Goal: Information Seeking & Learning: Learn about a topic

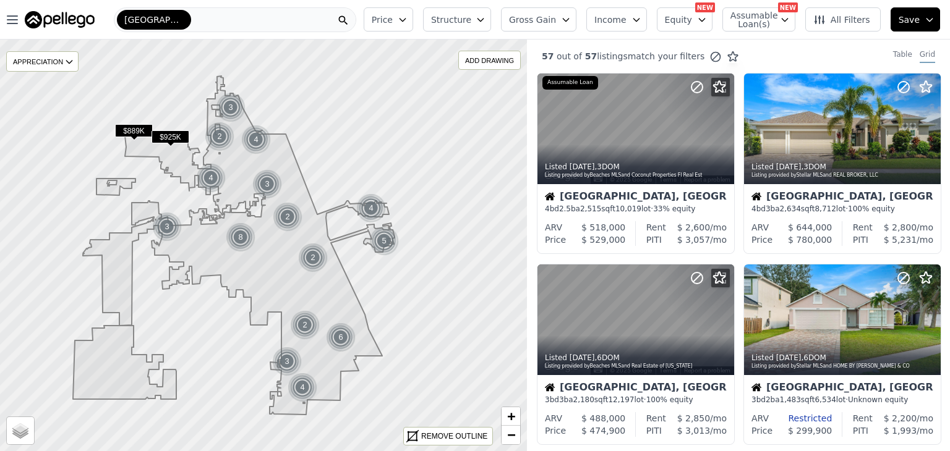
click at [556, 17] on span "Gross Gain" at bounding box center [532, 20] width 47 height 12
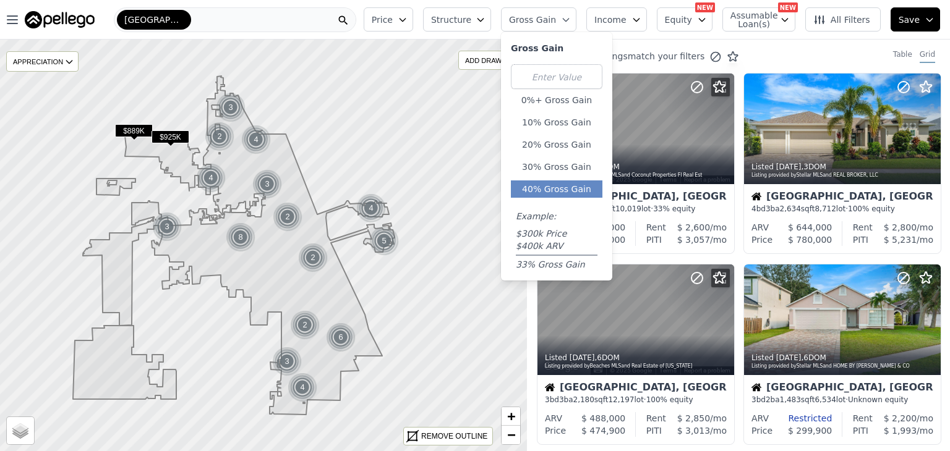
click at [573, 187] on button "40% Gross Gain" at bounding box center [556, 189] width 91 height 17
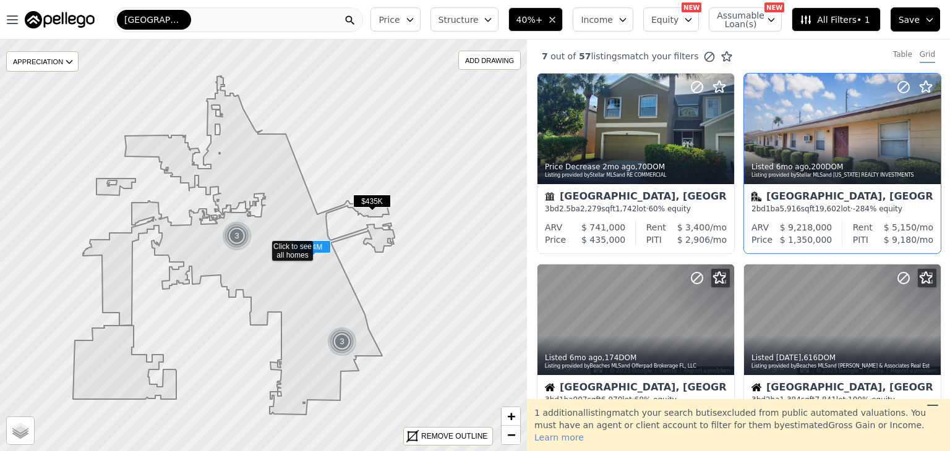
click at [815, 237] on span "$ 1,350,000" at bounding box center [806, 240] width 53 height 10
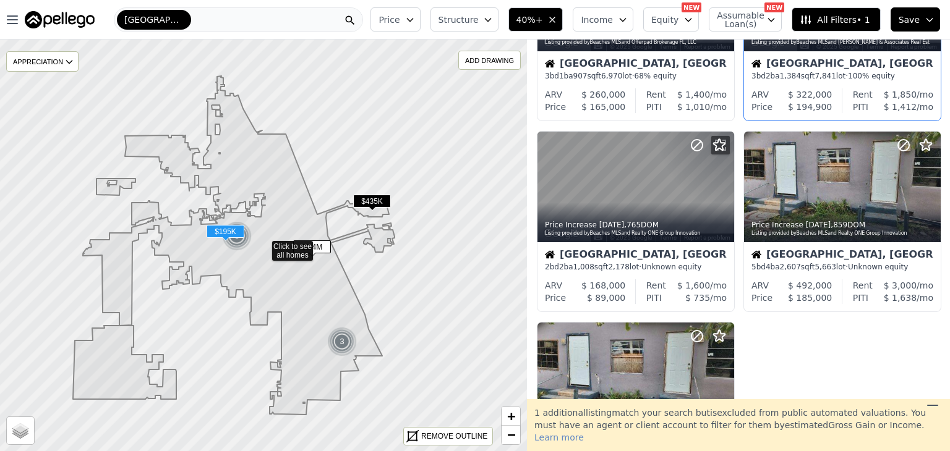
scroll to position [346, 0]
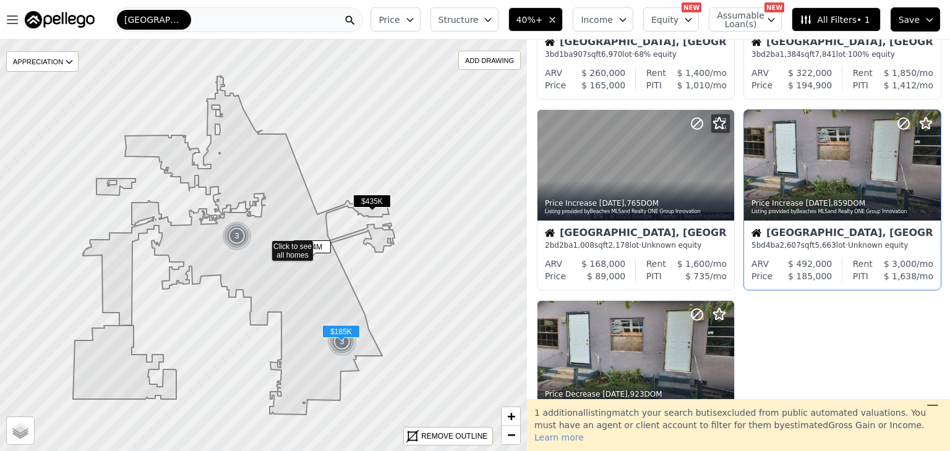
click at [818, 265] on span "$ 492,000" at bounding box center [810, 264] width 44 height 10
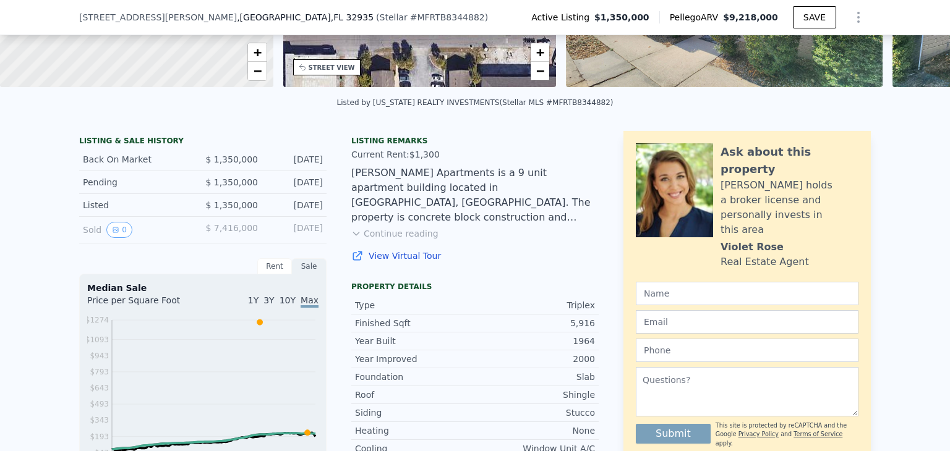
scroll to position [220, 0]
click at [404, 240] on button "Continue reading" at bounding box center [394, 233] width 87 height 12
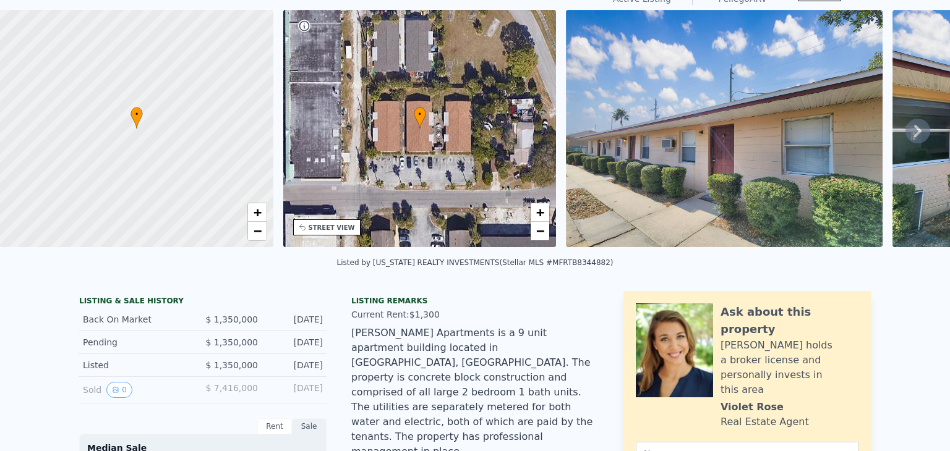
scroll to position [0, 0]
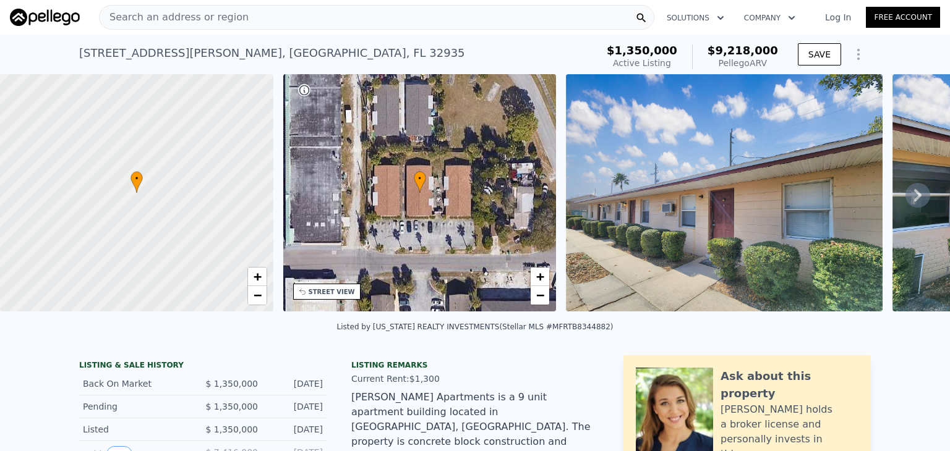
click at [908, 200] on icon at bounding box center [917, 195] width 25 height 25
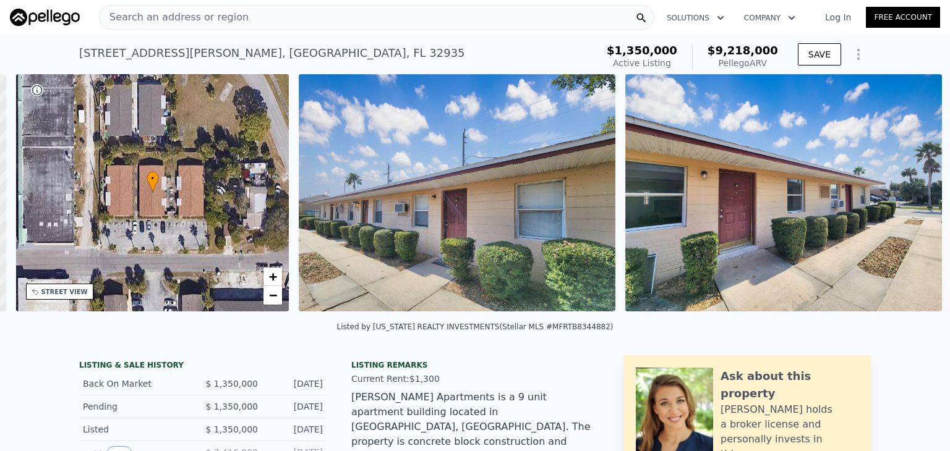
scroll to position [0, 287]
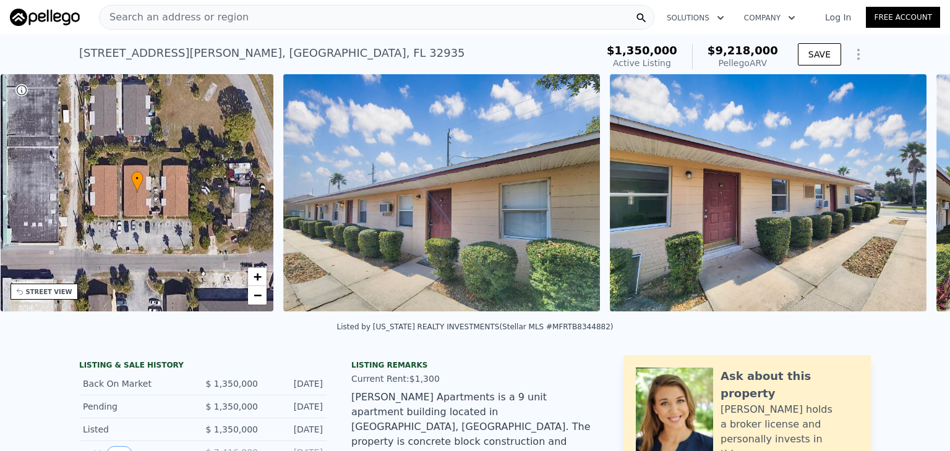
click at [908, 200] on div "• + − • + − STREET VIEW Loading... SATELLITE VIEW" at bounding box center [475, 195] width 950 height 242
click at [908, 200] on icon at bounding box center [917, 195] width 25 height 25
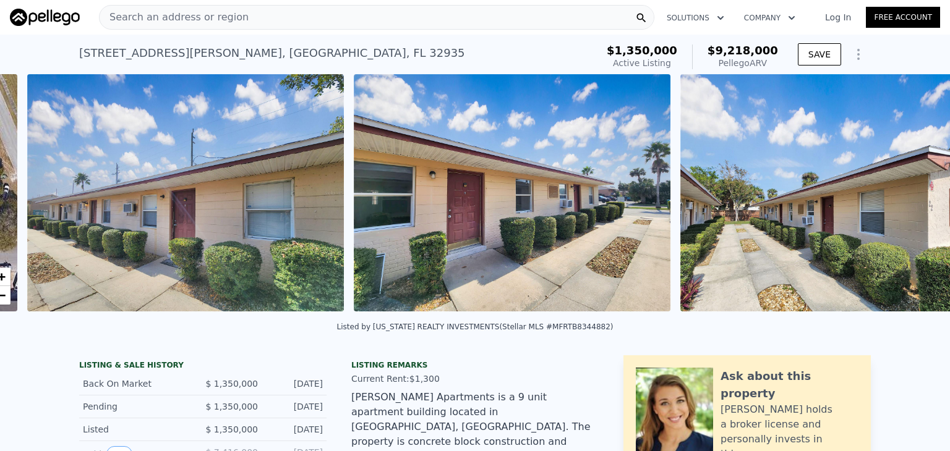
scroll to position [0, 566]
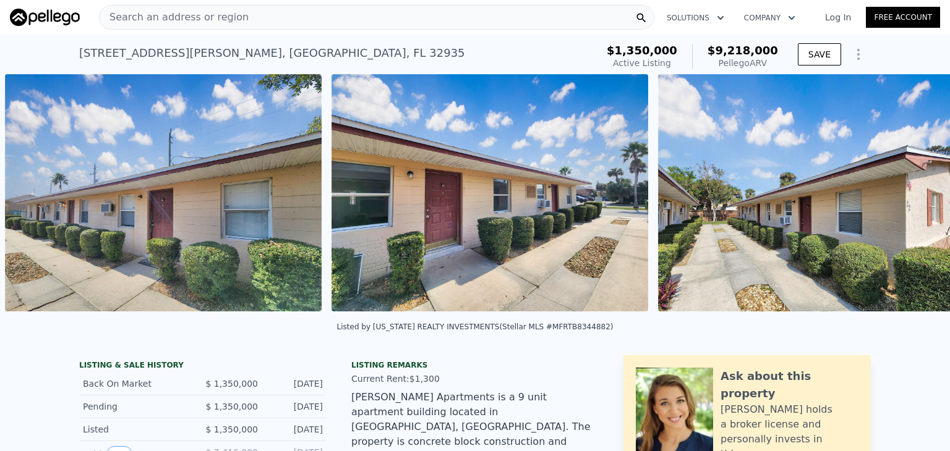
click at [908, 200] on div "• + − • + − STREET VIEW Loading... SATELLITE VIEW" at bounding box center [475, 195] width 950 height 242
click at [908, 200] on icon at bounding box center [917, 195] width 25 height 25
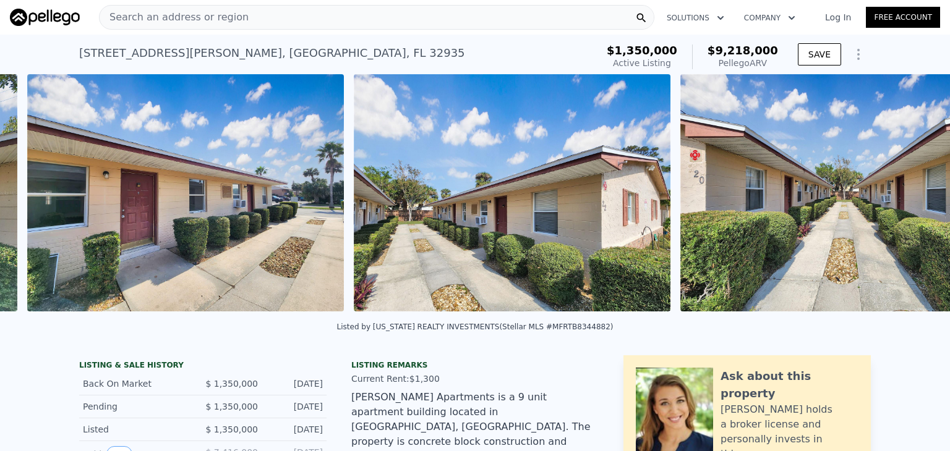
scroll to position [0, 892]
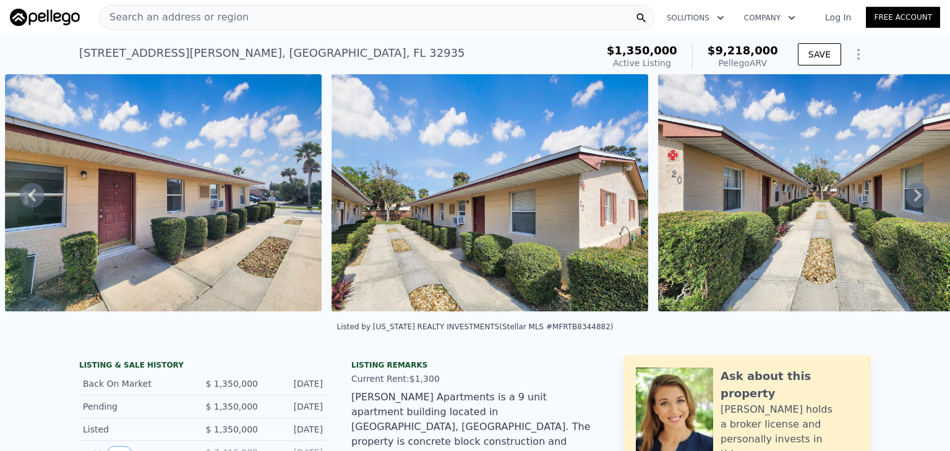
click at [908, 200] on icon at bounding box center [917, 195] width 25 height 25
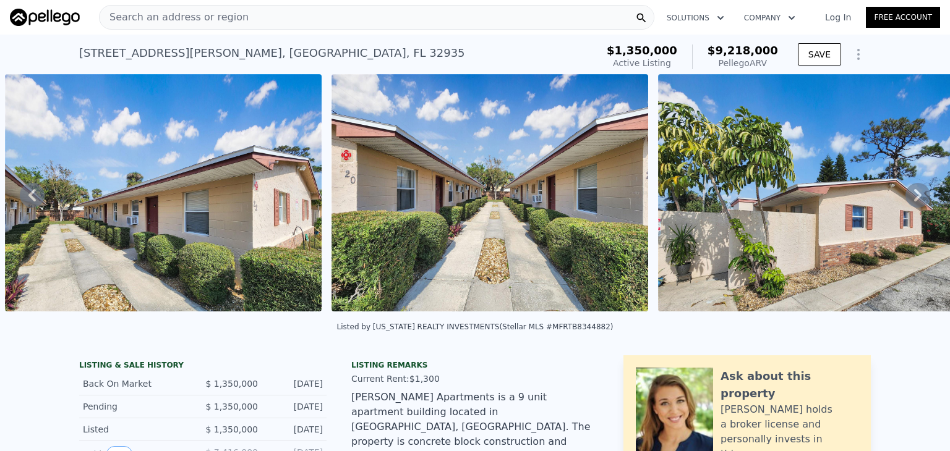
click at [908, 200] on icon at bounding box center [917, 195] width 25 height 25
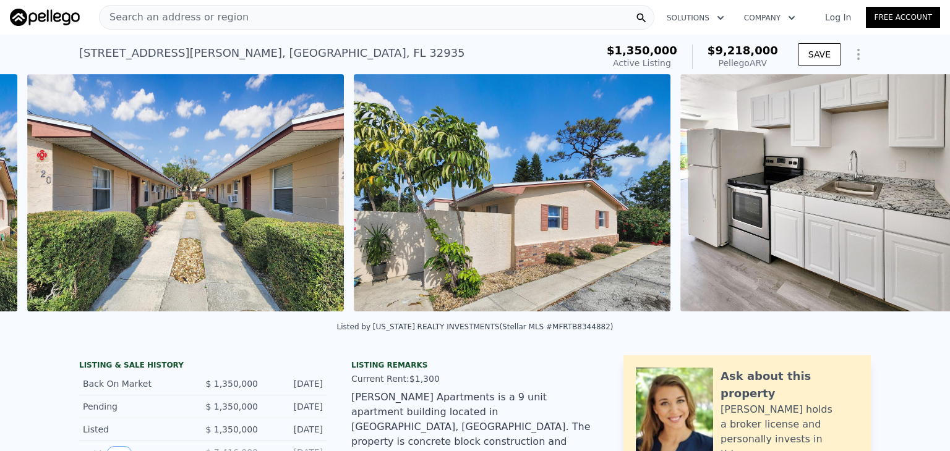
scroll to position [0, 1545]
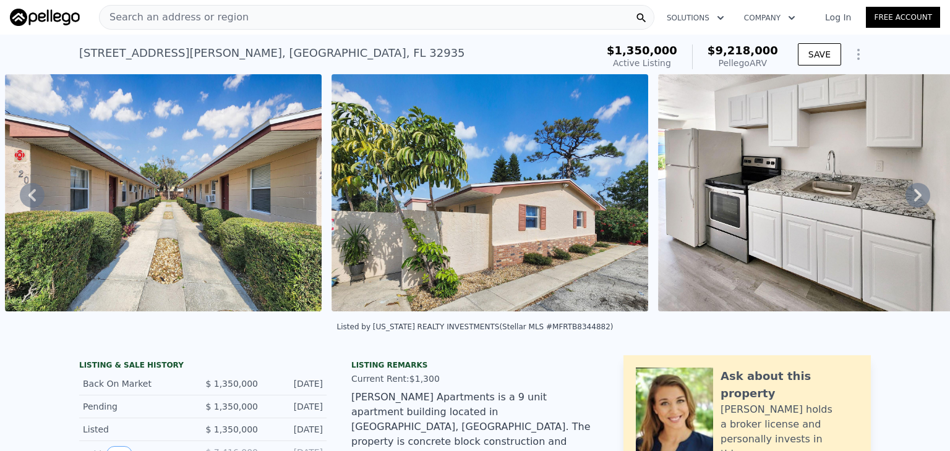
click at [908, 200] on icon at bounding box center [917, 195] width 25 height 25
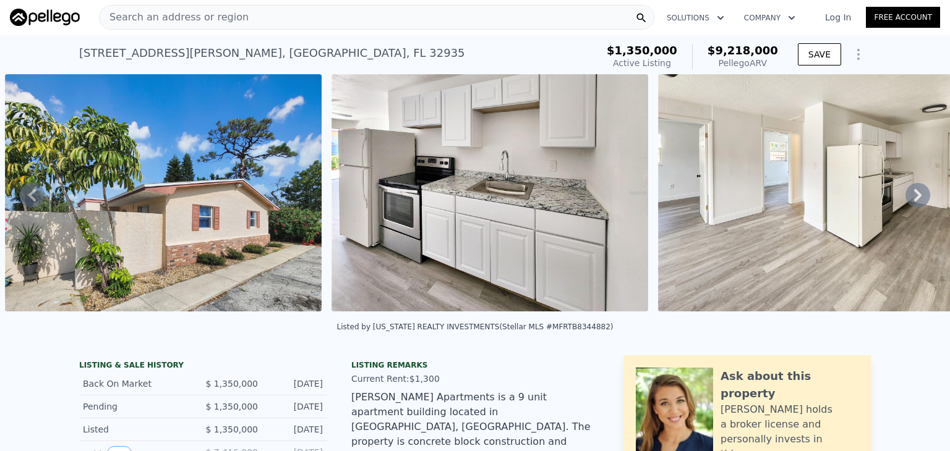
click at [908, 200] on icon at bounding box center [917, 195] width 25 height 25
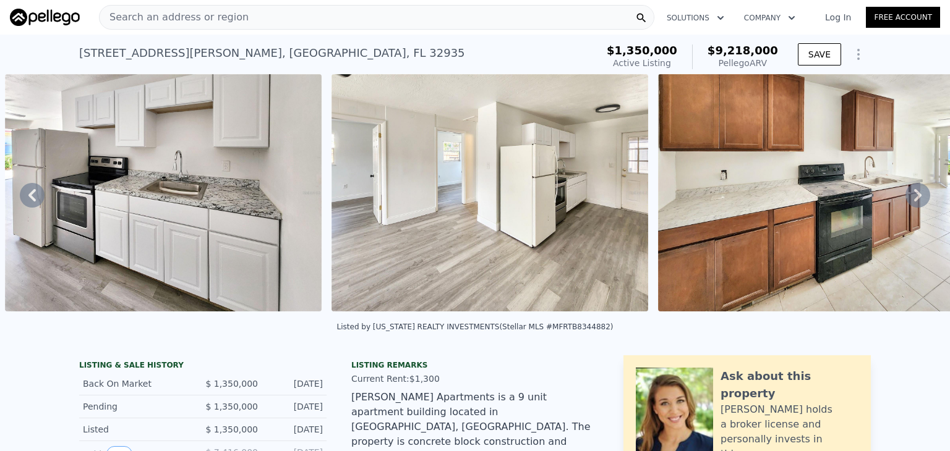
click at [908, 200] on icon at bounding box center [917, 195] width 25 height 25
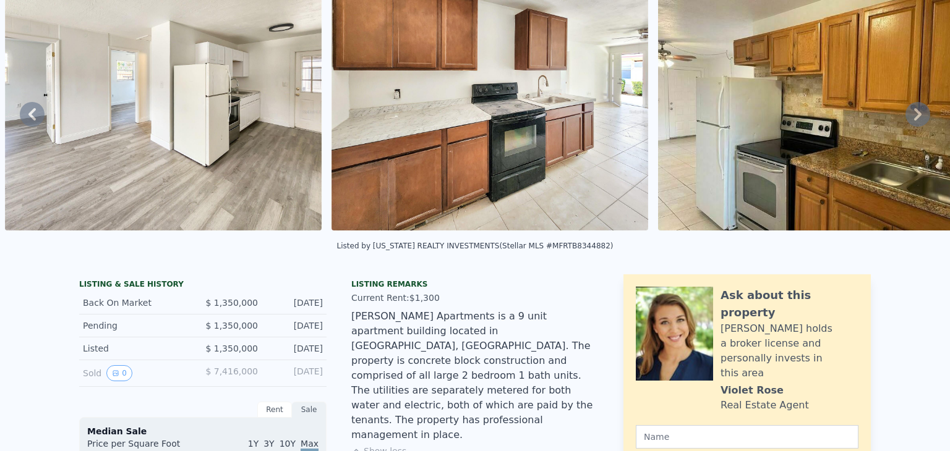
scroll to position [1, 0]
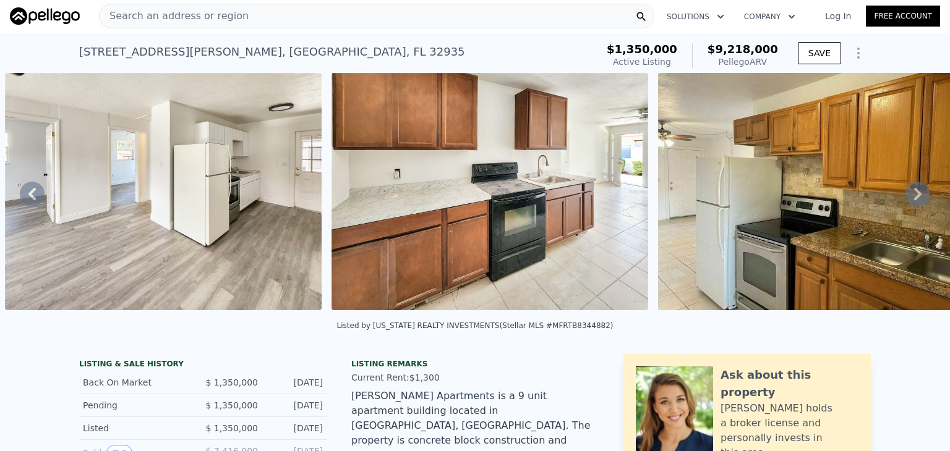
click at [905, 199] on icon at bounding box center [917, 194] width 25 height 25
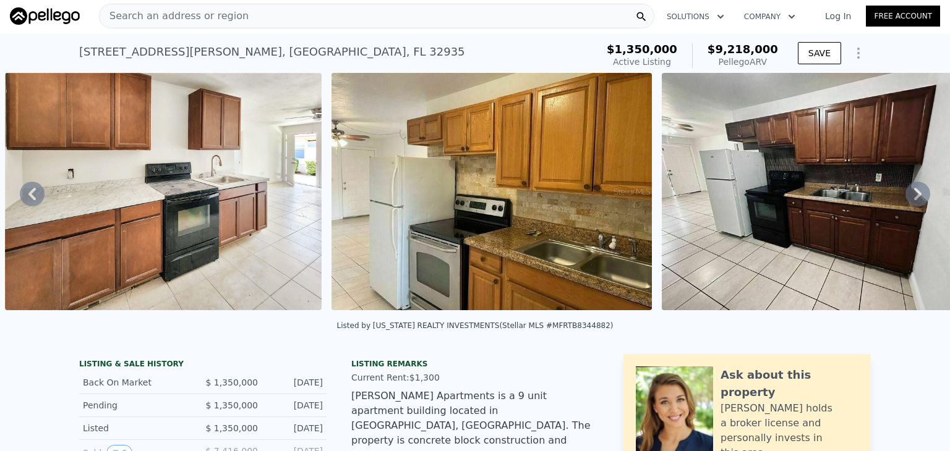
click at [905, 199] on icon at bounding box center [917, 194] width 25 height 25
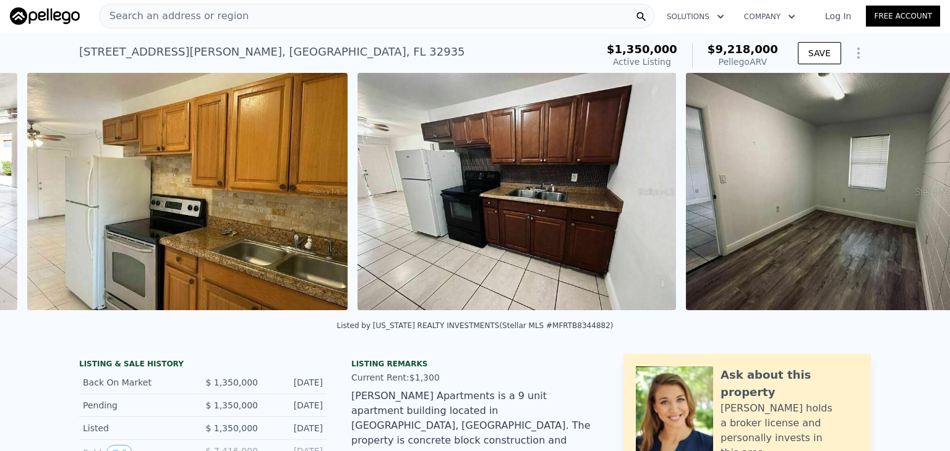
scroll to position [0, 3177]
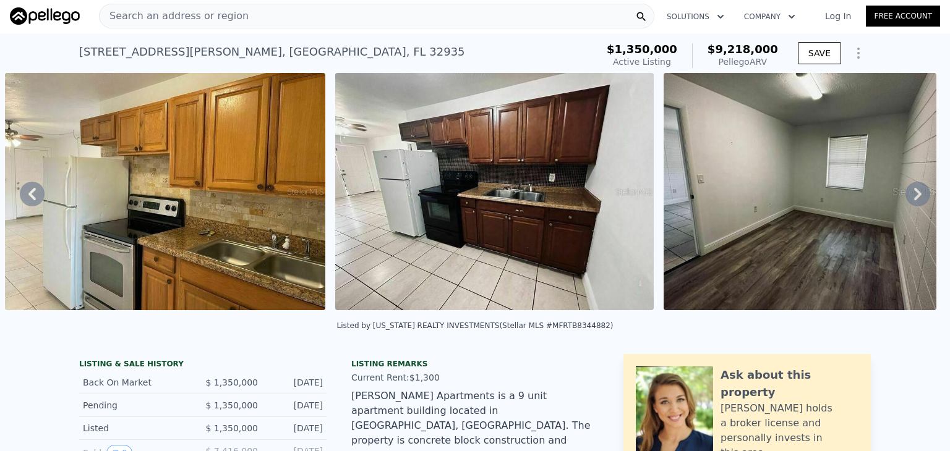
click at [906, 200] on icon at bounding box center [917, 194] width 25 height 25
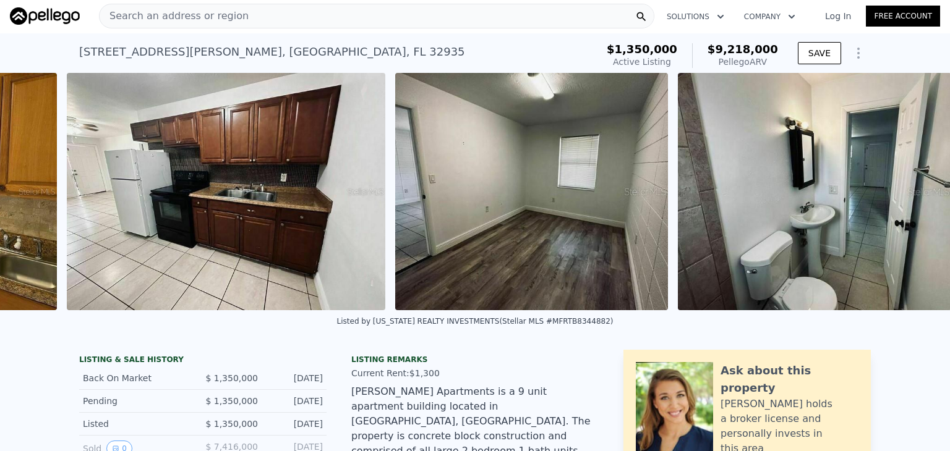
scroll to position [0, 3461]
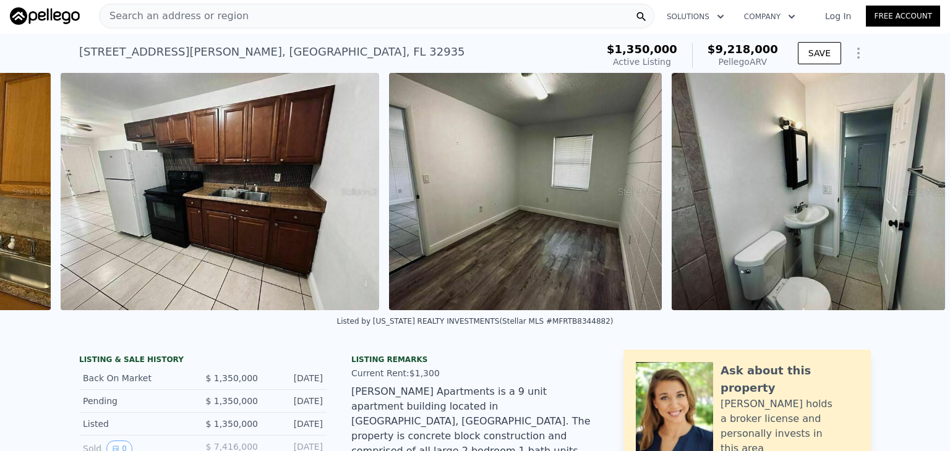
click at [906, 200] on img at bounding box center [807, 191] width 273 height 237
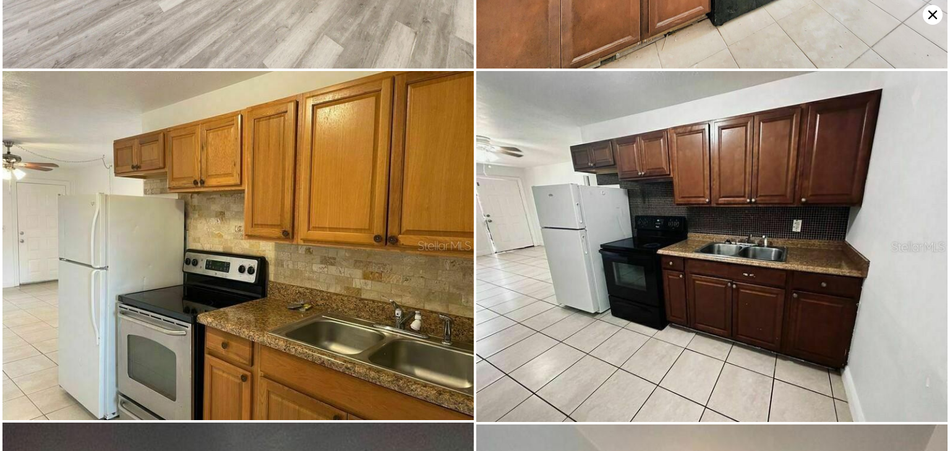
scroll to position [1759, 0]
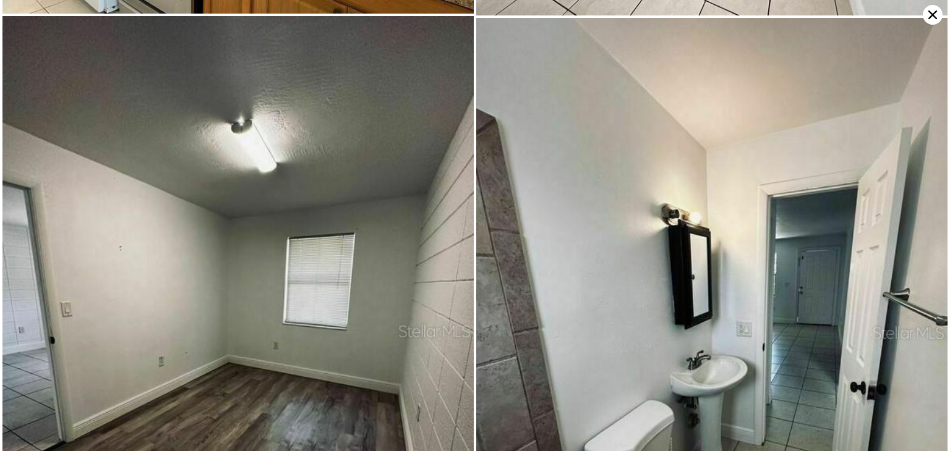
click at [934, 14] on icon at bounding box center [932, 15] width 20 height 20
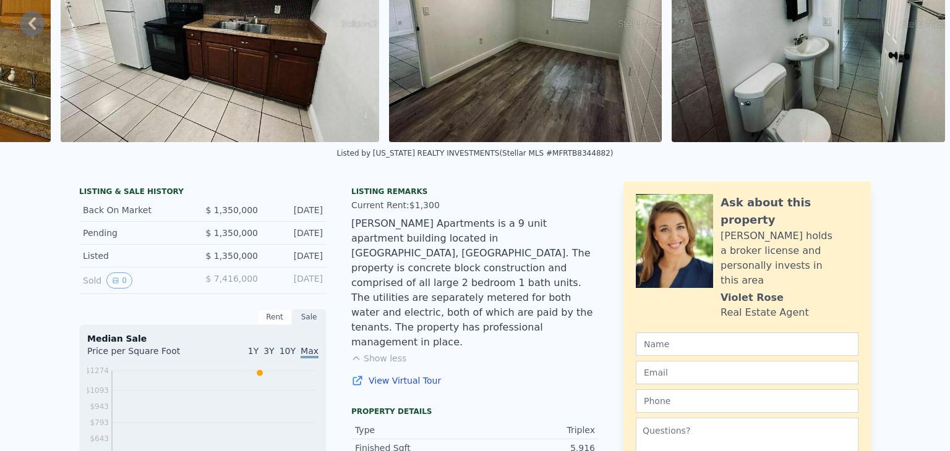
scroll to position [0, 0]
